Goal: Check status: Check status

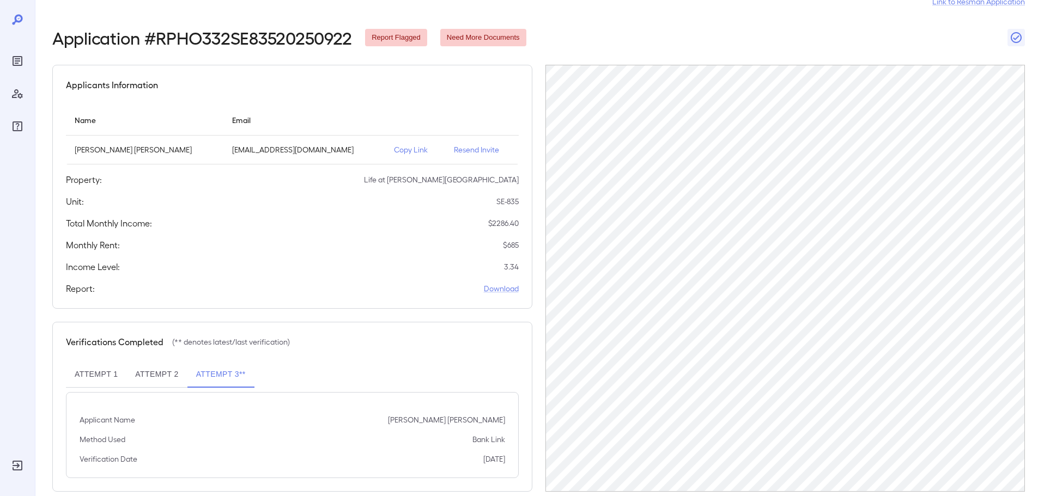
scroll to position [51, 0]
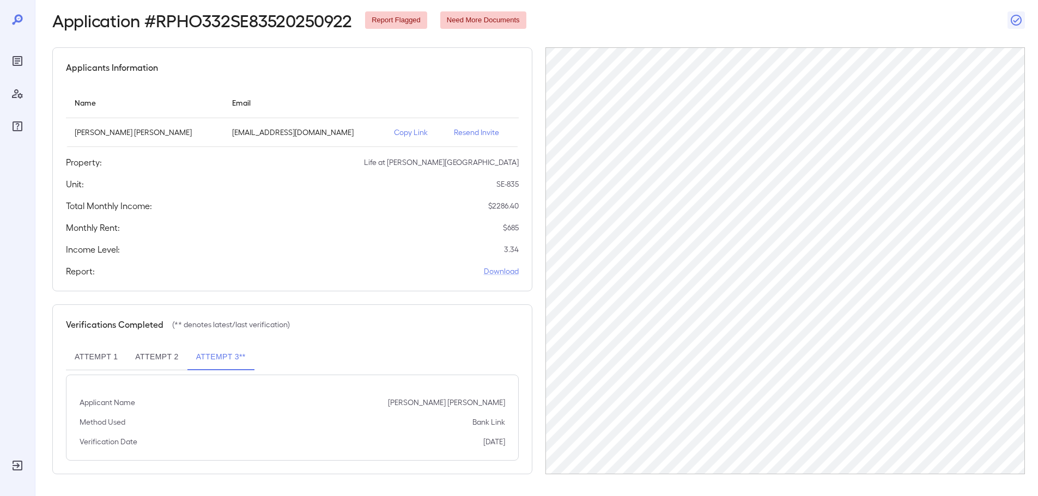
click at [161, 361] on button "Attempt 2" at bounding box center [156, 357] width 60 height 26
click at [214, 362] on button "Attempt 3**" at bounding box center [220, 357] width 67 height 26
click at [169, 362] on button "Attempt 2" at bounding box center [156, 357] width 60 height 26
click at [75, 361] on button "Attempt 1" at bounding box center [96, 357] width 60 height 26
click at [117, 361] on button "Attempt 1" at bounding box center [96, 357] width 60 height 26
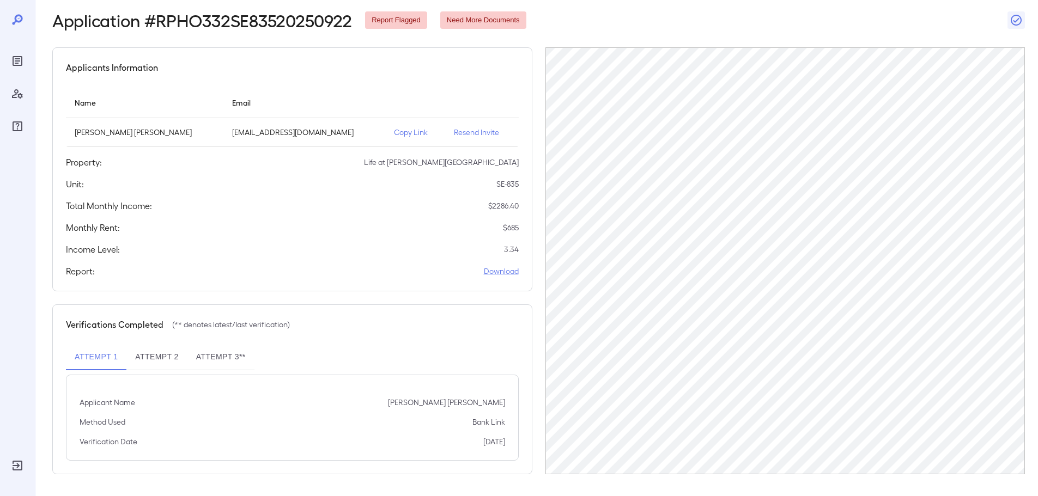
click at [168, 360] on button "Attempt 2" at bounding box center [156, 357] width 60 height 26
click at [208, 363] on button "Attempt 3**" at bounding box center [220, 357] width 67 height 26
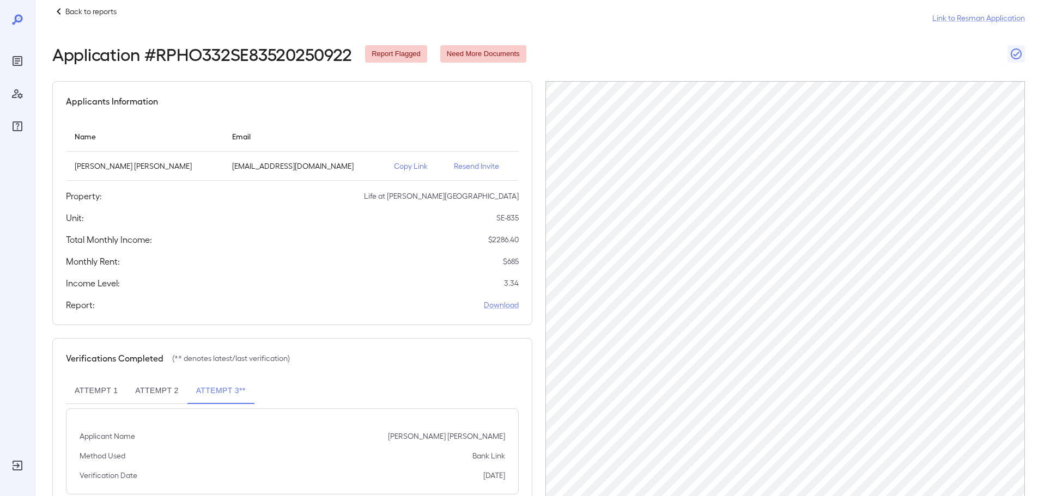
scroll to position [0, 0]
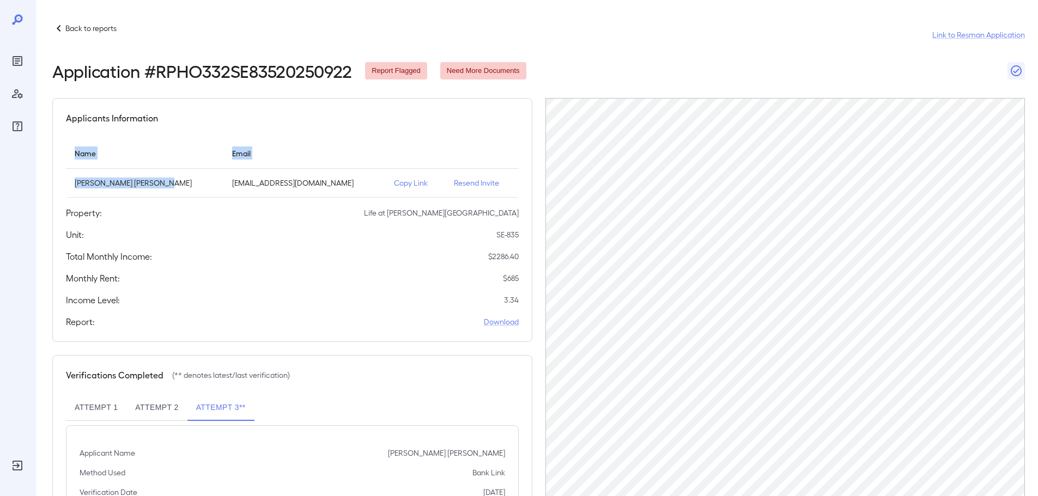
drag, startPoint x: 175, startPoint y: 186, endPoint x: 39, endPoint y: 184, distance: 136.2
click at [39, 184] on div "Back to reports Link to Resman Application Application # RPHO332SE83520250922 R…" at bounding box center [536, 273] width 1003 height 547
click at [182, 137] on div "Applicants Information Name Email Candice Michelle Davila diced713@gmail.com Co…" at bounding box center [292, 220] width 480 height 244
drag, startPoint x: 169, startPoint y: 186, endPoint x: 71, endPoint y: 185, distance: 98.6
click at [71, 185] on td "[PERSON_NAME] [PERSON_NAME]" at bounding box center [144, 183] width 157 height 29
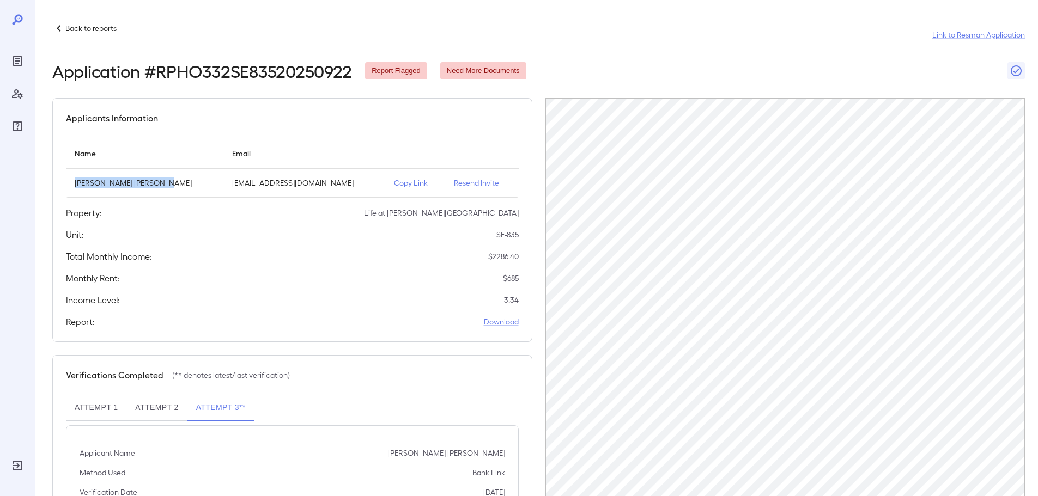
copy p "[PERSON_NAME] [PERSON_NAME]"
click at [305, 35] on div "Back to reports Link to Resman Application" at bounding box center [538, 35] width 972 height 26
click at [60, 25] on icon at bounding box center [58, 28] width 13 height 13
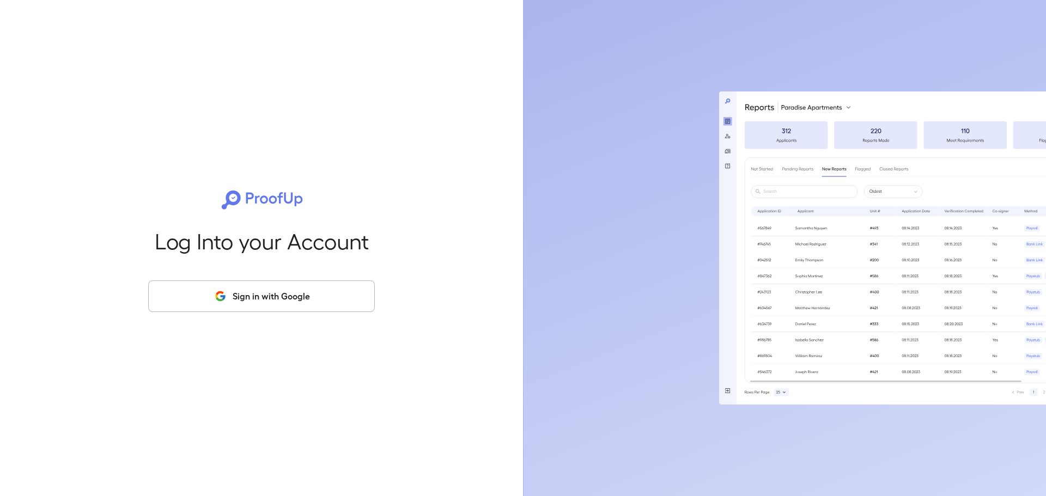
click at [306, 289] on button "Sign in with Google" at bounding box center [261, 297] width 227 height 32
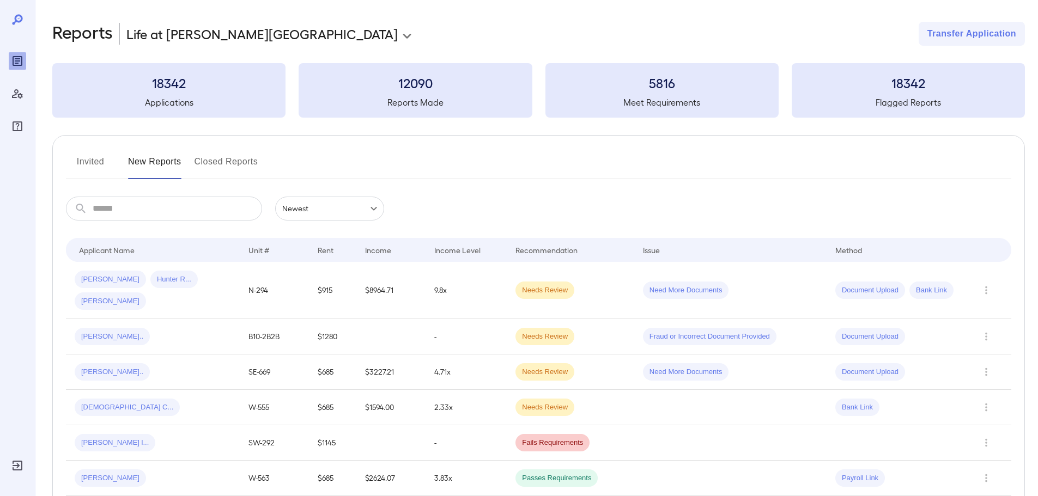
click at [157, 209] on input "text" at bounding box center [177, 209] width 169 height 24
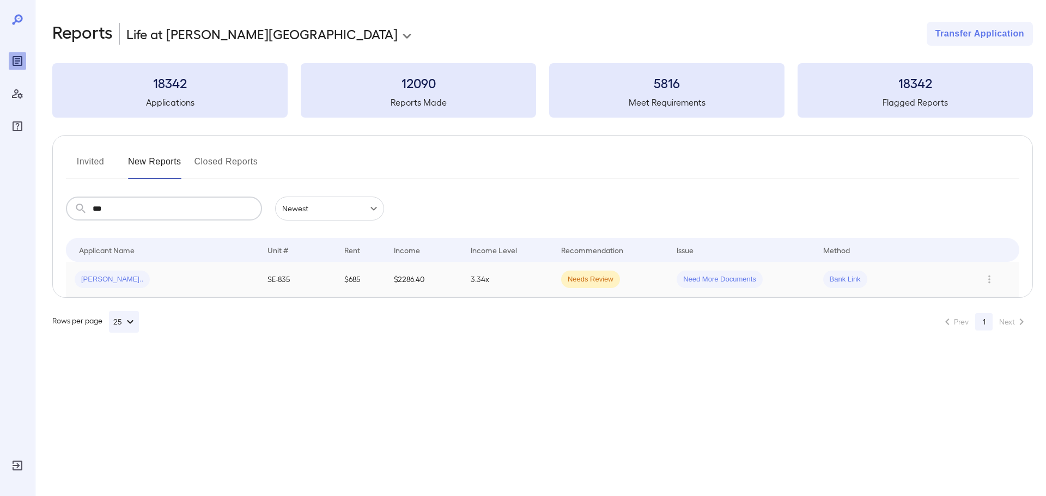
type input "***"
click at [170, 275] on div "[PERSON_NAME].." at bounding box center [162, 279] width 175 height 17
